Goal: Transaction & Acquisition: Purchase product/service

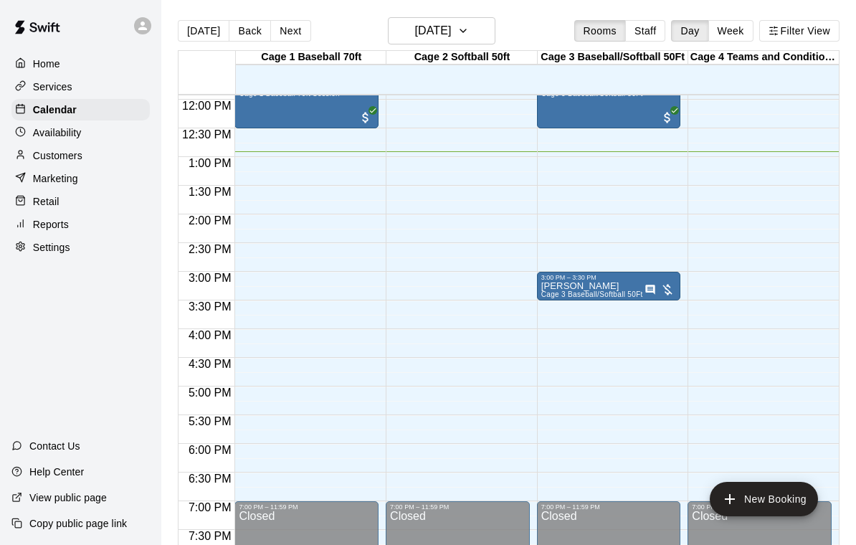
scroll to position [671, 0]
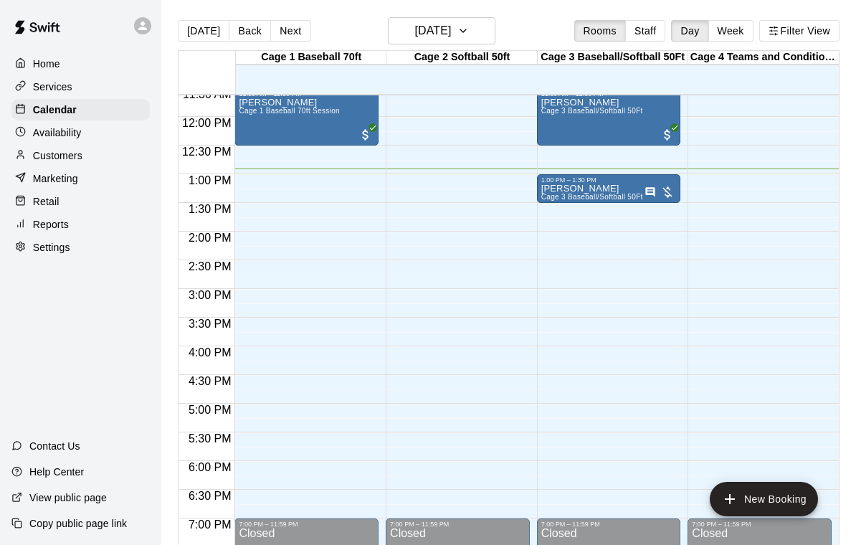
scroll to position [666, 0]
click at [580, 184] on div "1:00 PM – 1:30 PM" at bounding box center [608, 180] width 135 height 7
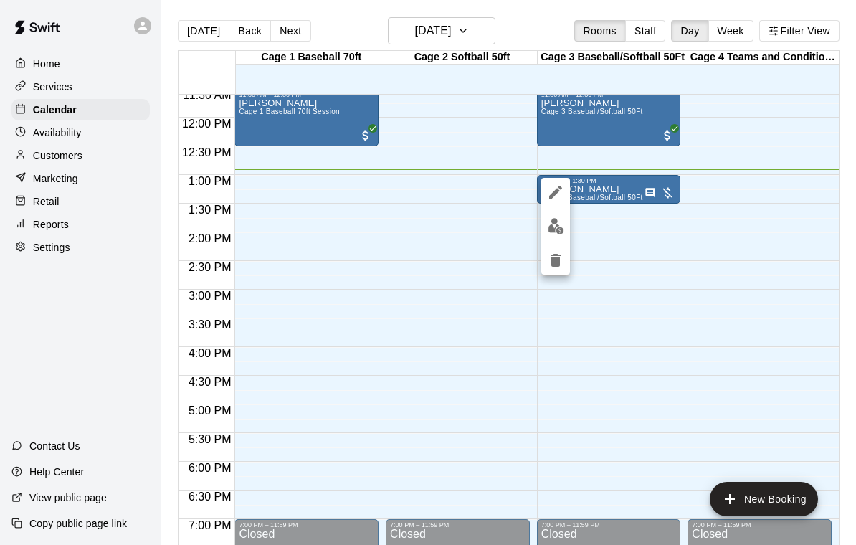
click at [406, 302] on div at bounding box center [428, 272] width 856 height 545
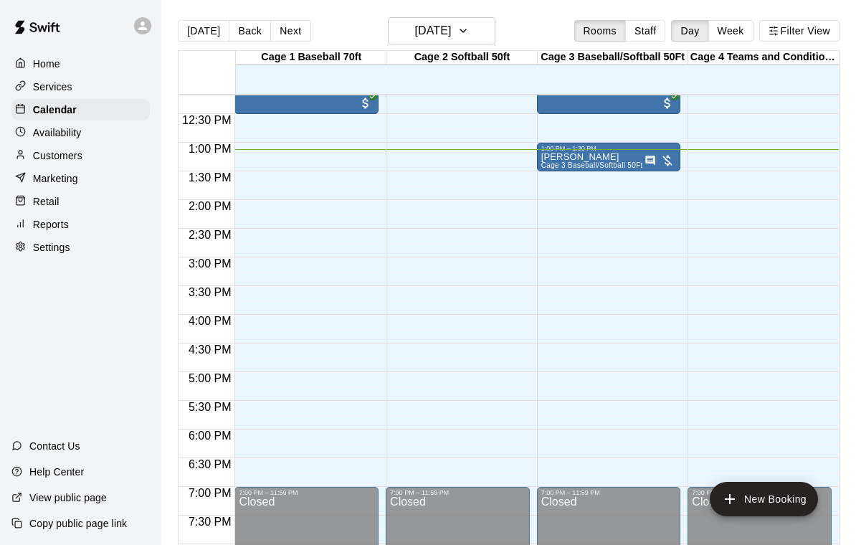
scroll to position [697, 0]
click at [580, 158] on p "[PERSON_NAME]" at bounding box center [592, 158] width 102 height 0
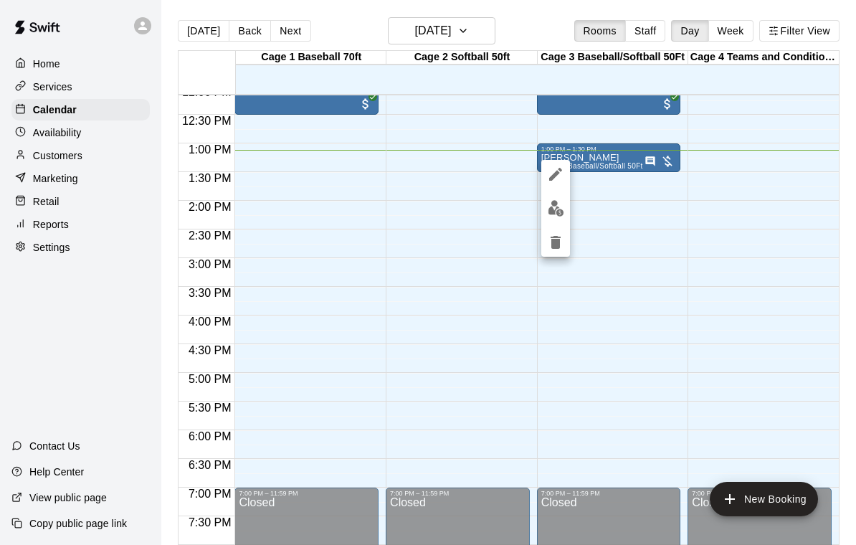
click at [563, 206] on img "edit" at bounding box center [555, 208] width 16 height 16
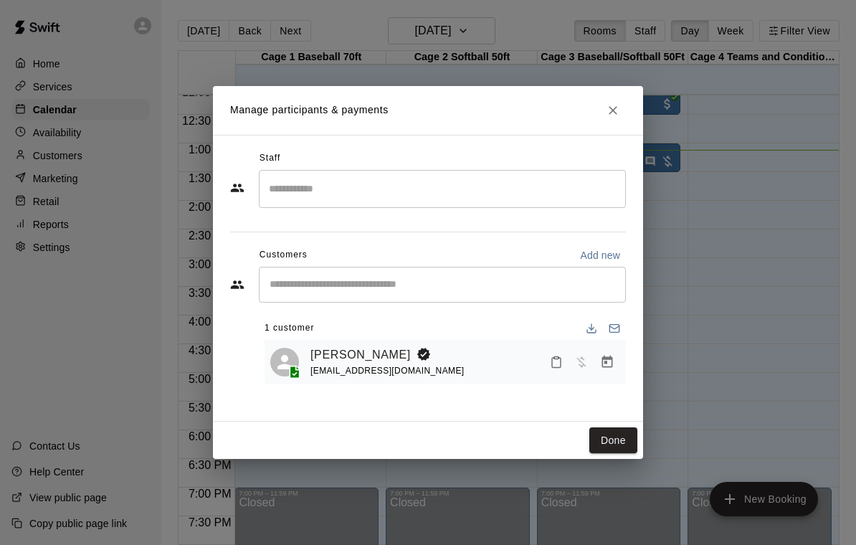
click at [610, 361] on icon "Manage bookings & payment" at bounding box center [607, 362] width 14 height 14
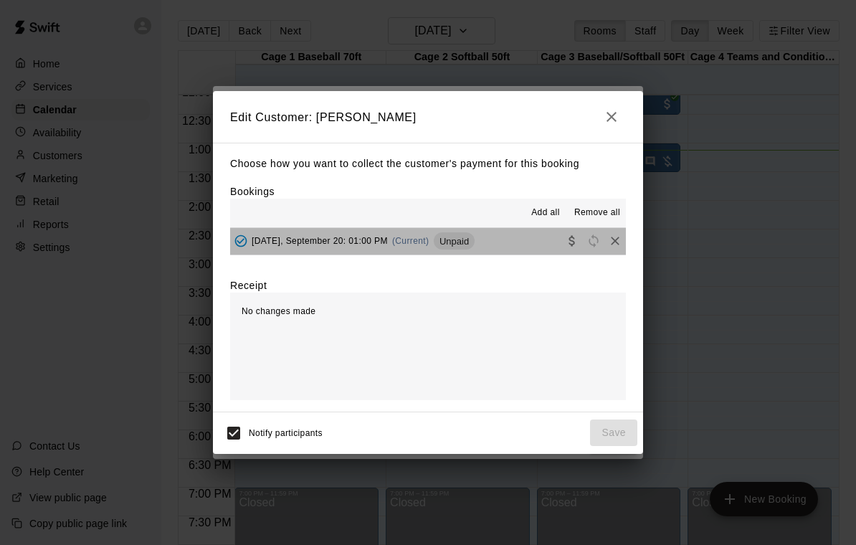
click at [504, 244] on button "Saturday, September 20: 01:00 PM (Current) Unpaid" at bounding box center [428, 241] width 396 height 27
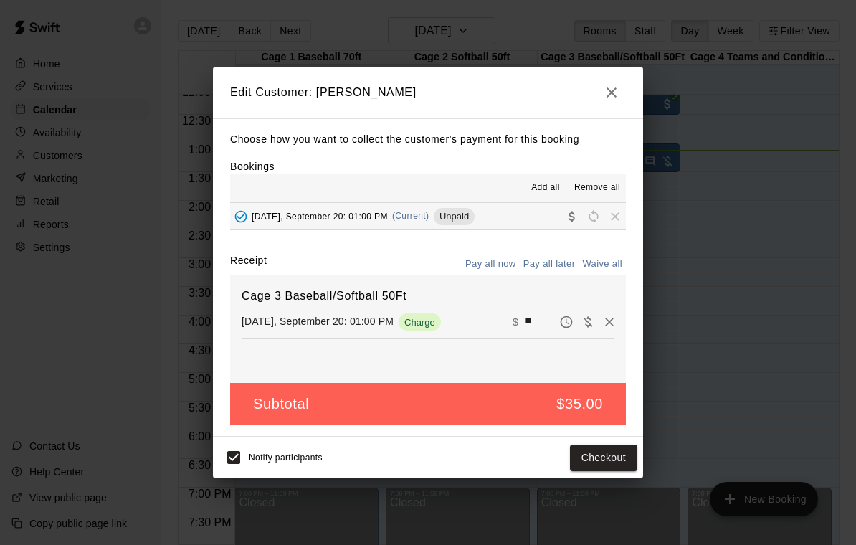
click at [593, 455] on button "Checkout" at bounding box center [603, 457] width 67 height 27
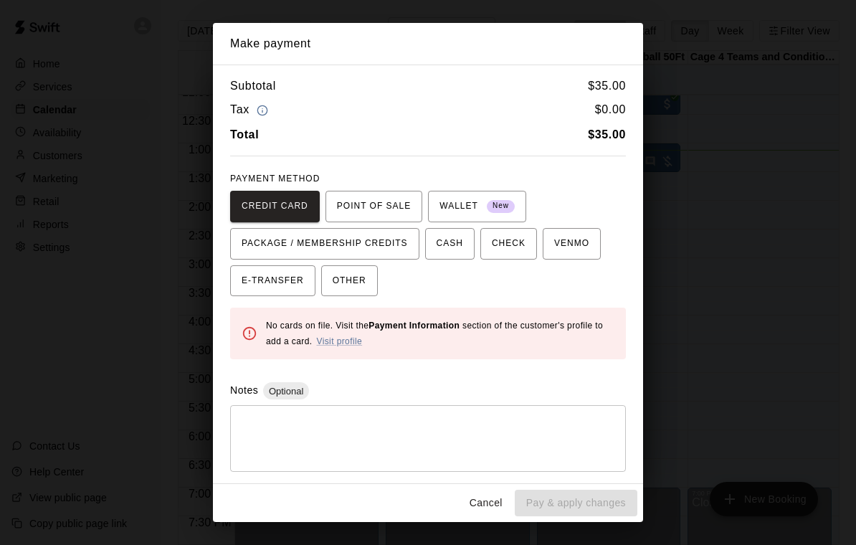
click at [362, 282] on span "OTHER" at bounding box center [349, 280] width 34 height 23
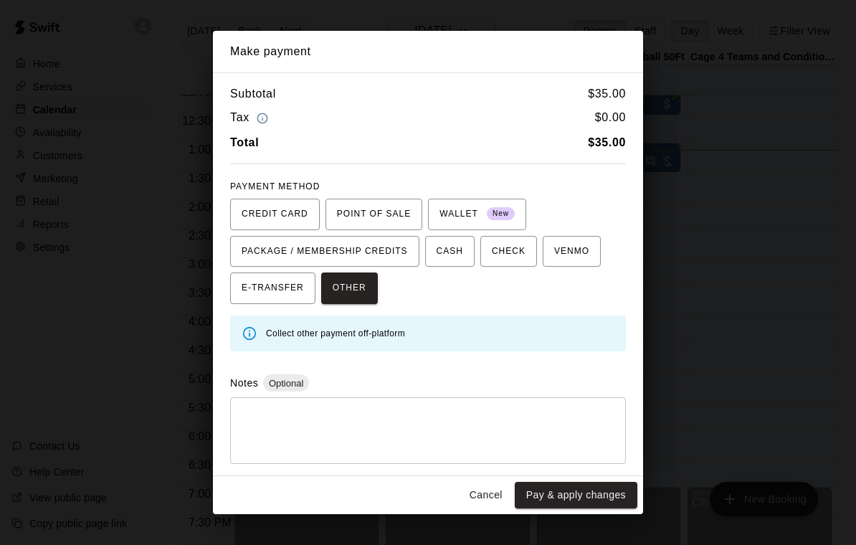
click at [573, 493] on button "Pay & apply changes" at bounding box center [576, 495] width 123 height 27
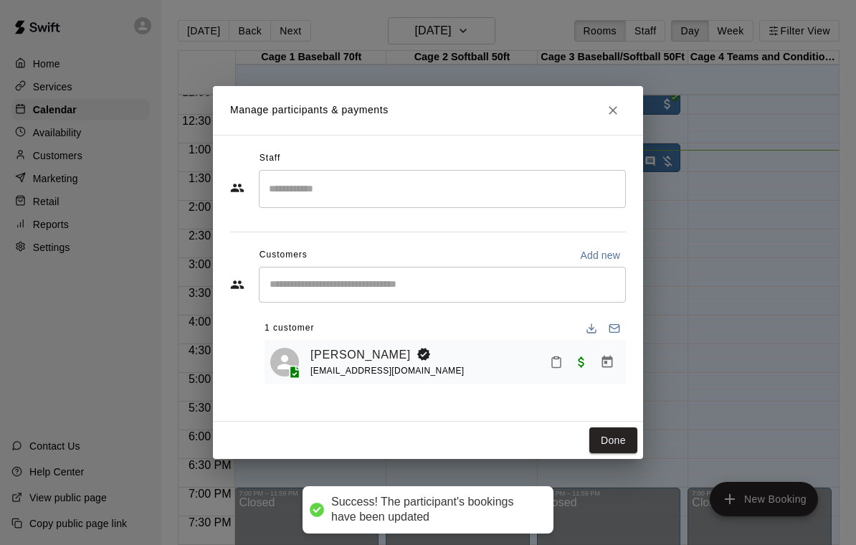
click at [620, 449] on button "Done" at bounding box center [613, 440] width 48 height 27
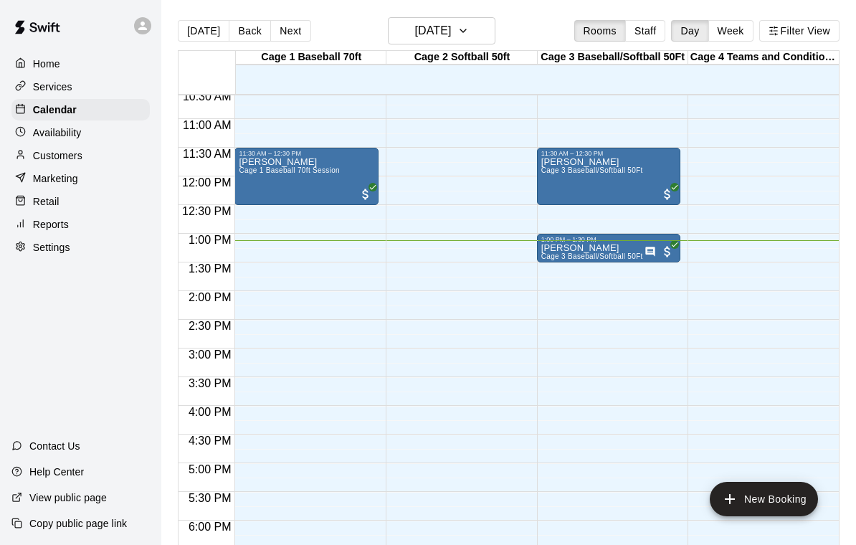
scroll to position [608, 0]
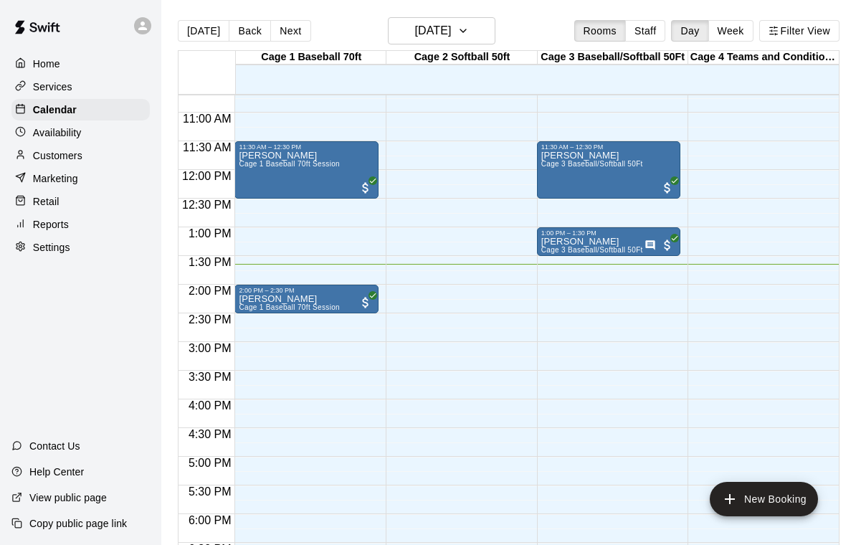
scroll to position [606, 0]
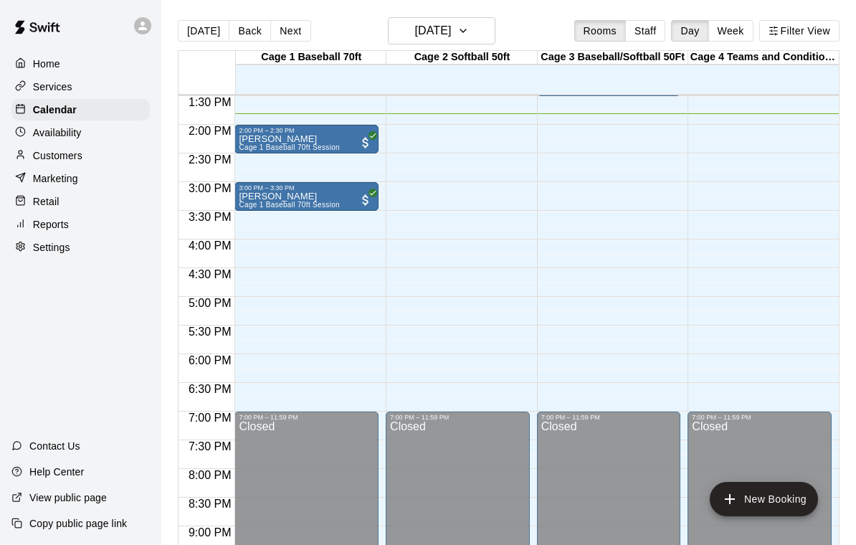
scroll to position [772, 0]
